Goal: Find specific page/section: Find specific page/section

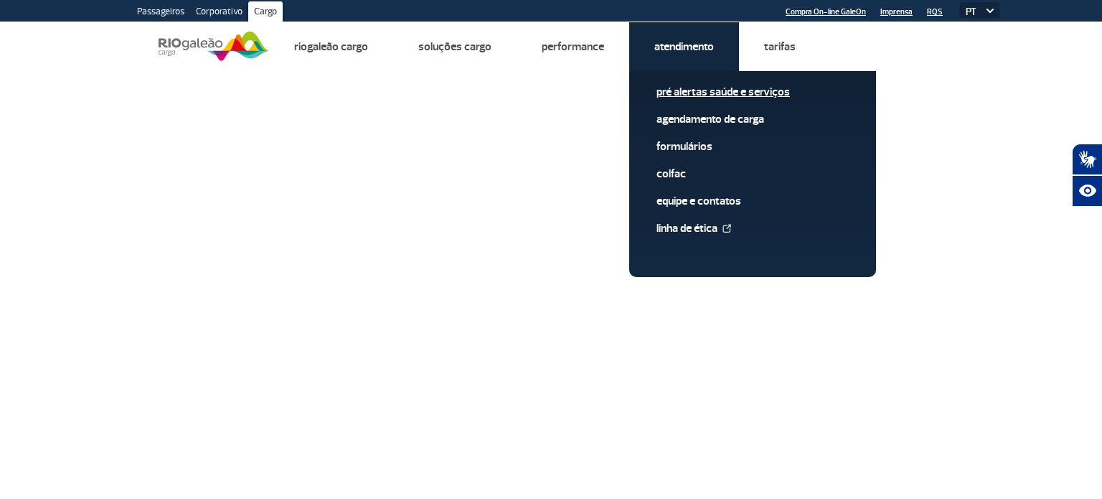
click at [830, 105] on span "Pré alertas Saúde e Serviços" at bounding box center [753, 97] width 192 height 27
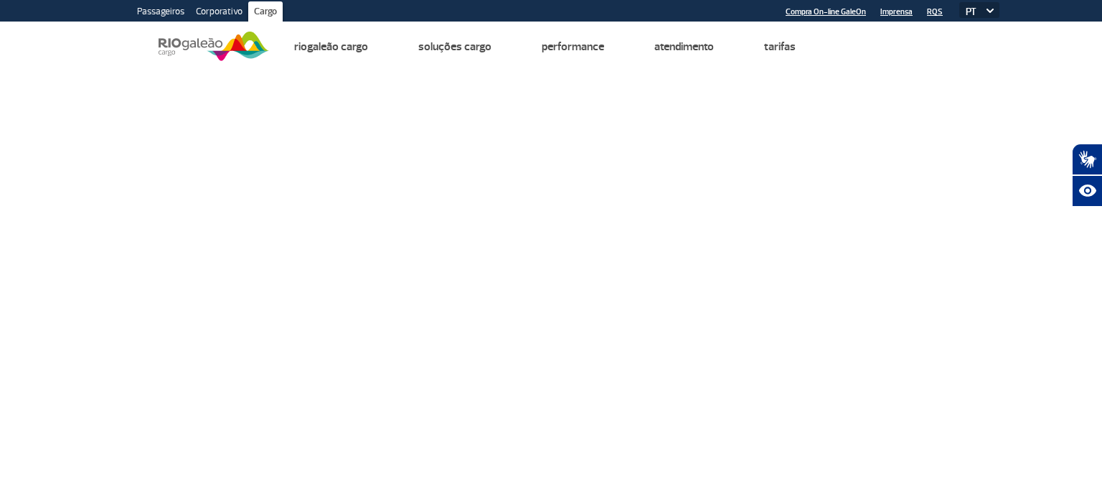
click at [1095, 65] on header "Passageiros Corporativo Cargo Compra On-line GaleOn Imprensa RQS PT ENG ESP Pág…" at bounding box center [551, 35] width 1102 height 71
